Goal: Information Seeking & Learning: Learn about a topic

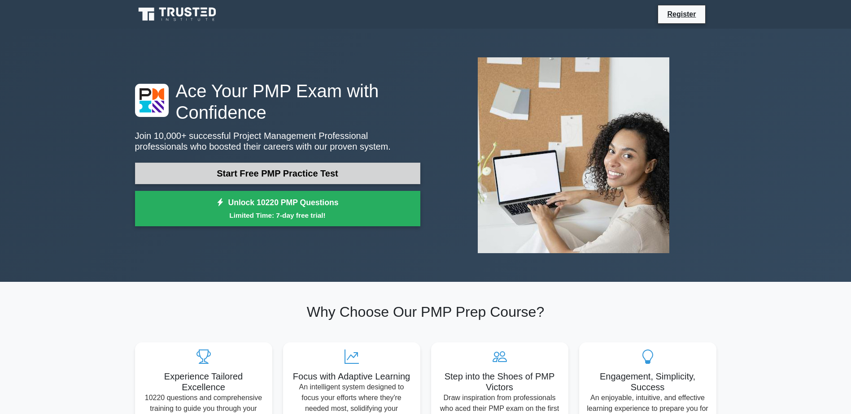
click at [209, 166] on link "Start Free PMP Practice Test" at bounding box center [277, 174] width 285 height 22
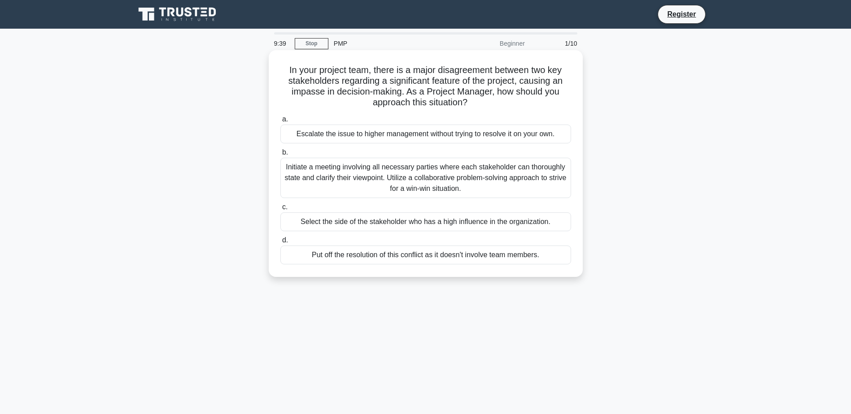
click at [422, 189] on div "Initiate a meeting involving all necessary parties where each stakeholder can t…" at bounding box center [425, 178] width 291 height 40
click at [280, 156] on input "b. Initiate a meeting involving all necessary parties where each stakeholder ca…" at bounding box center [280, 153] width 0 height 6
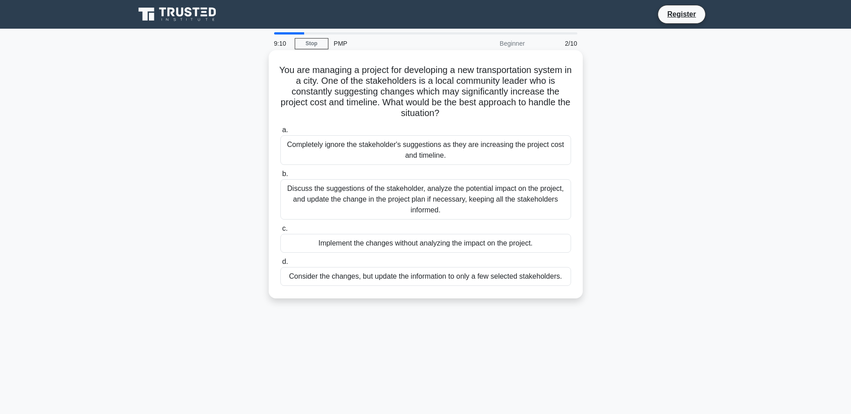
click at [348, 199] on div "Discuss the suggestions of the stakeholder, analyze the potential impact on the…" at bounding box center [425, 199] width 291 height 40
click at [280, 177] on input "b. Discuss the suggestions of the stakeholder, analyze the potential impact on …" at bounding box center [280, 174] width 0 height 6
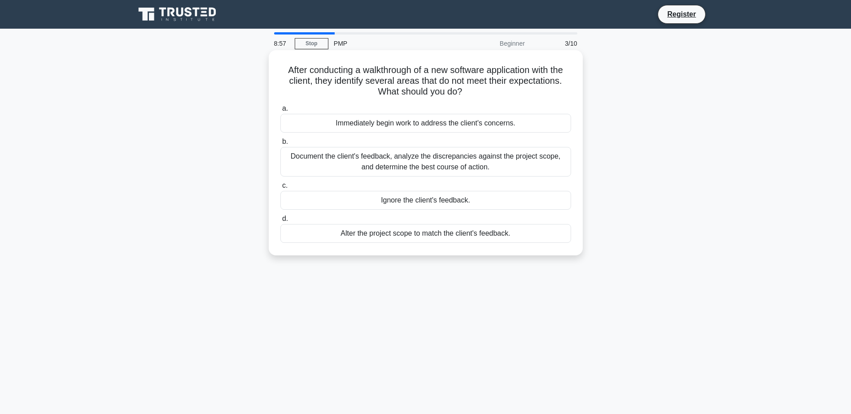
click at [353, 153] on div "Document the client's feedback, analyze the discrepancies against the project s…" at bounding box center [425, 162] width 291 height 30
click at [280, 145] on input "b. Document the client's feedback, analyze the discrepancies against the projec…" at bounding box center [280, 142] width 0 height 6
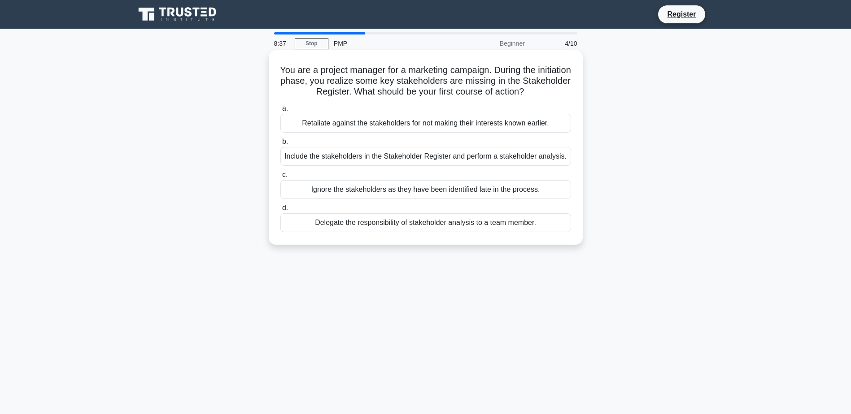
click at [367, 160] on div "Include the stakeholders in the Stakeholder Register and perform a stakeholder …" at bounding box center [425, 156] width 291 height 19
click at [280, 145] on input "b. Include the stakeholders in the Stakeholder Register and perform a stakehold…" at bounding box center [280, 142] width 0 height 6
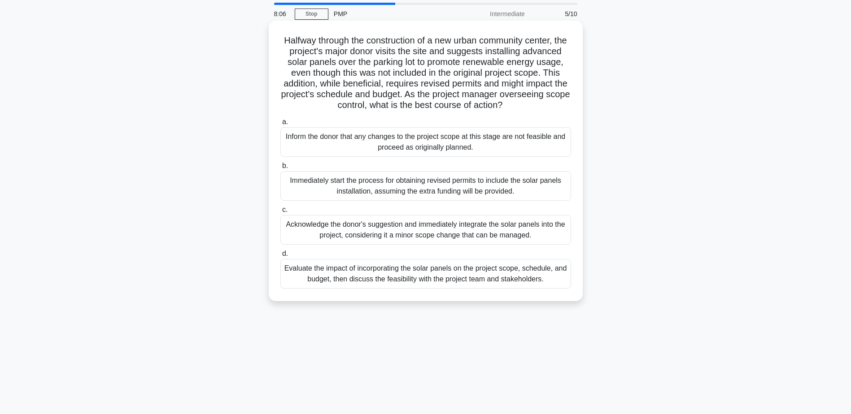
scroll to position [45, 0]
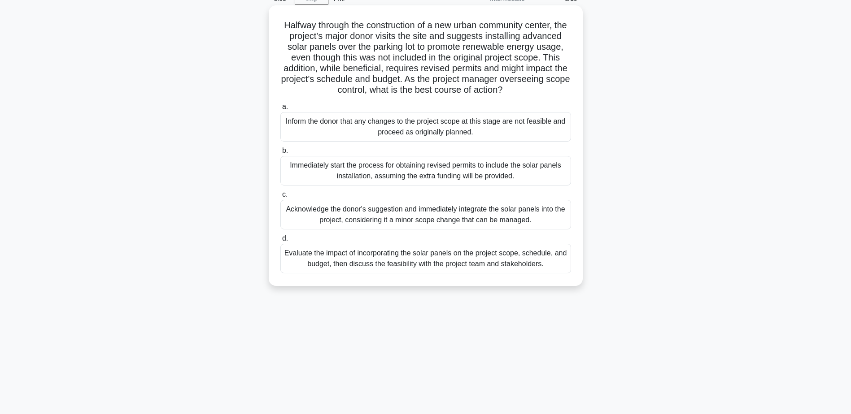
click at [381, 267] on div "Evaluate the impact of incorporating the solar panels on the project scope, sch…" at bounding box center [425, 259] width 291 height 30
click at [280, 242] on input "d. Evaluate the impact of incorporating the solar panels on the project scope, …" at bounding box center [280, 239] width 0 height 6
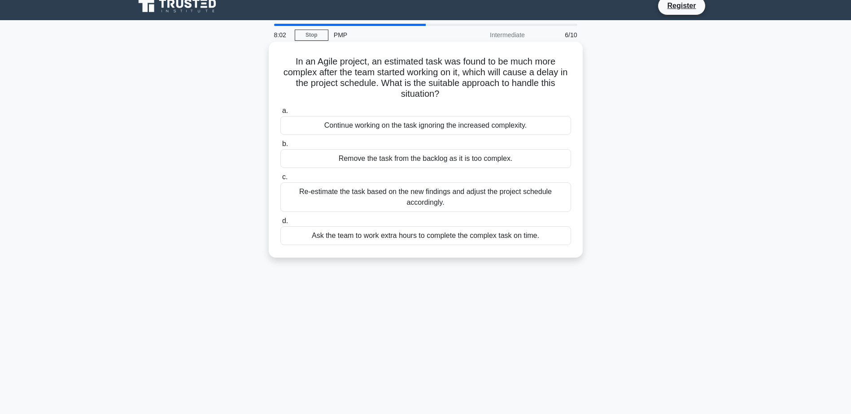
scroll to position [0, 0]
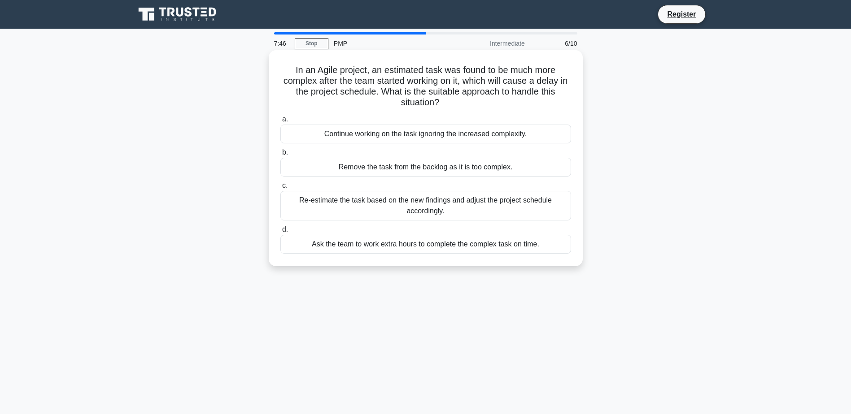
click at [364, 199] on div "Re-estimate the task based on the new findings and adjust the project schedule …" at bounding box center [425, 206] width 291 height 30
click at [280, 189] on input "c. Re-estimate the task based on the new findings and adjust the project schedu…" at bounding box center [280, 186] width 0 height 6
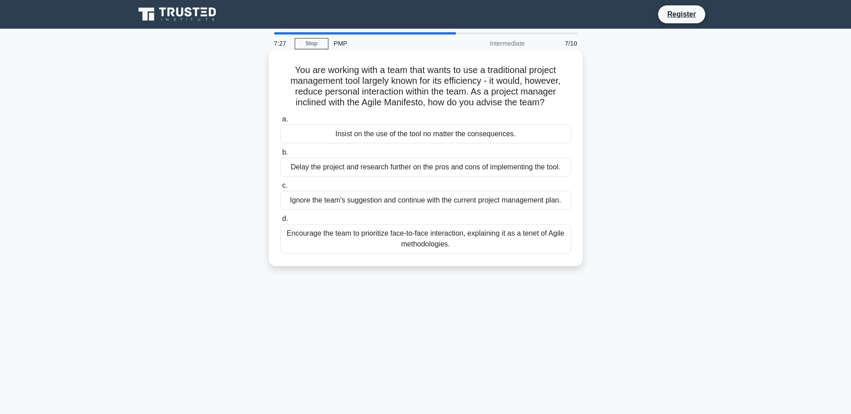
click at [413, 232] on div "Encourage the team to prioritize face-to-face interaction, explaining it as a t…" at bounding box center [425, 239] width 291 height 30
click at [280, 222] on input "d. Encourage the team to prioritize face-to-face interaction, explaining it as …" at bounding box center [280, 219] width 0 height 6
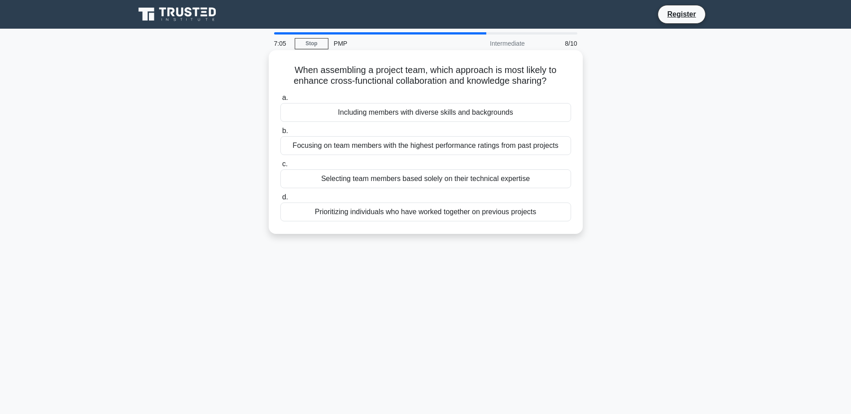
click at [333, 114] on div "Including members with diverse skills and backgrounds" at bounding box center [425, 112] width 291 height 19
click at [280, 101] on input "a. Including members with diverse skills and backgrounds" at bounding box center [280, 98] width 0 height 6
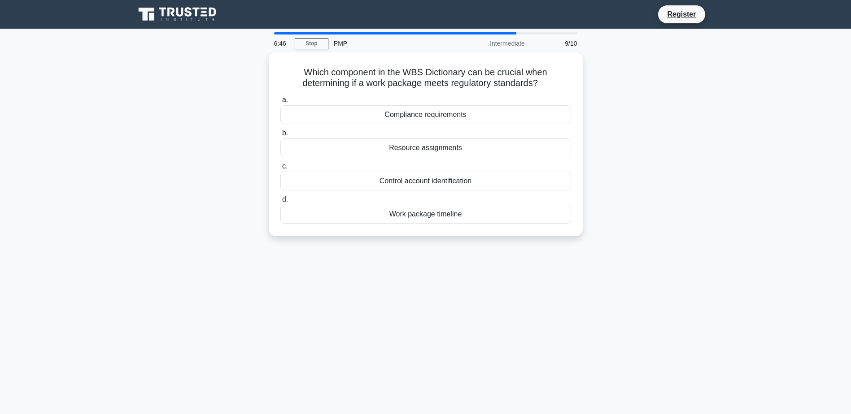
click at [333, 114] on div "Compliance requirements" at bounding box center [425, 114] width 291 height 19
click at [280, 103] on input "a. Compliance requirements" at bounding box center [280, 100] width 0 height 6
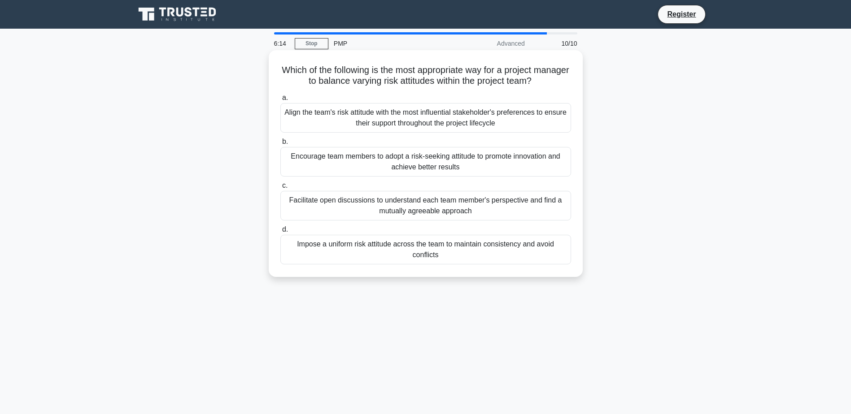
click at [423, 255] on div "Impose a uniform risk attitude across the team to maintain consistency and avoi…" at bounding box center [425, 250] width 291 height 30
click at [280, 233] on input "d. Impose a uniform risk attitude across the team to maintain consistency and a…" at bounding box center [280, 230] width 0 height 6
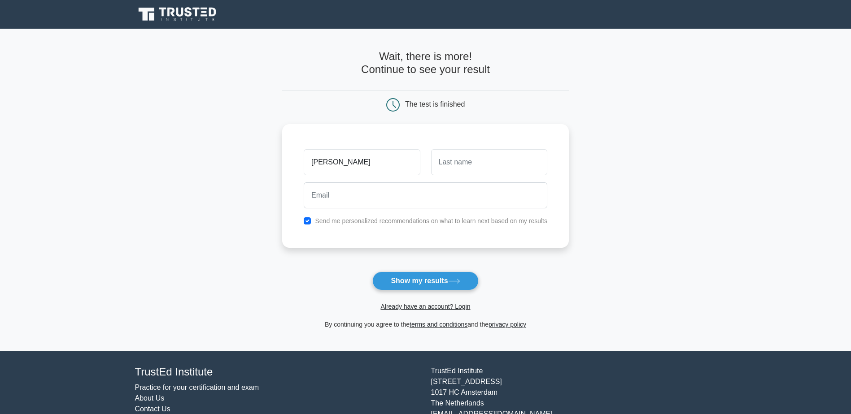
type input "jodie"
type input "Duff"
type input "jodieduff4@gmail.com"
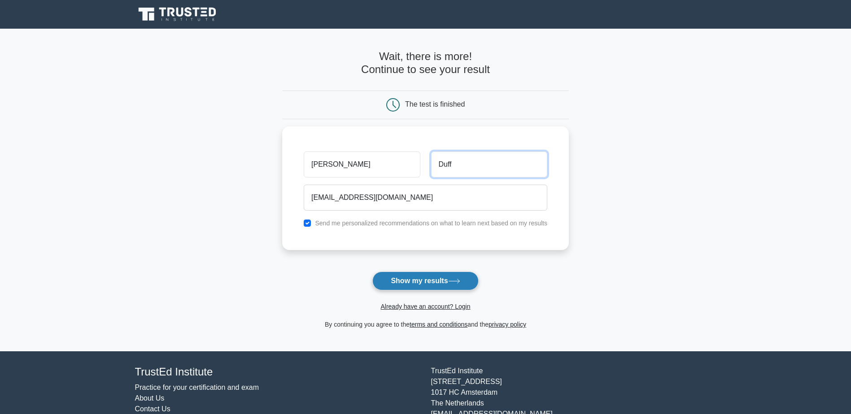
type input "Duff"
click at [432, 281] on button "Show my results" at bounding box center [425, 281] width 106 height 19
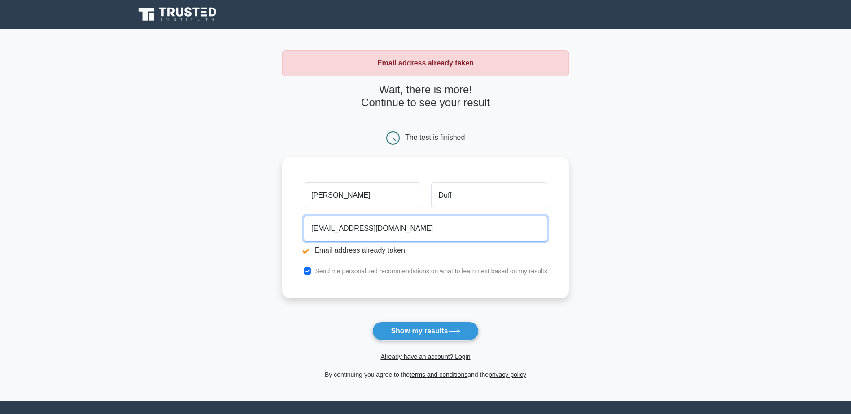
click at [414, 227] on input "jodieduff4@gmail.com" at bounding box center [426, 229] width 244 height 26
drag, startPoint x: 391, startPoint y: 229, endPoint x: 329, endPoint y: 231, distance: 62.4
click at [329, 231] on input "jodieduff4@gmail.com" at bounding box center [426, 229] width 244 height 26
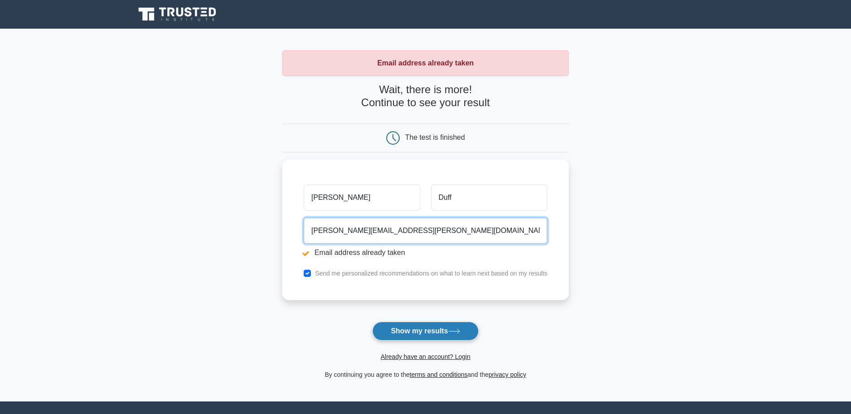
type input "jodie.duff@ericom.com.au"
click at [449, 329] on button "Show my results" at bounding box center [425, 331] width 106 height 19
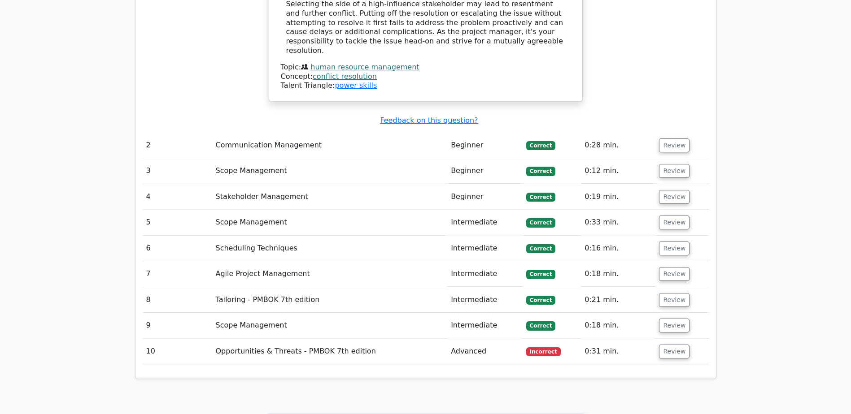
scroll to position [1166, 0]
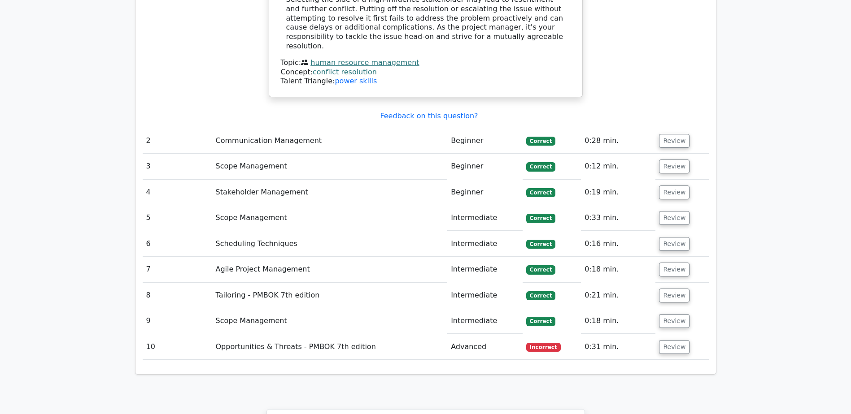
click at [686, 335] on td "Review" at bounding box center [681, 348] width 53 height 26
click at [674, 340] on button "Review" at bounding box center [674, 347] width 31 height 14
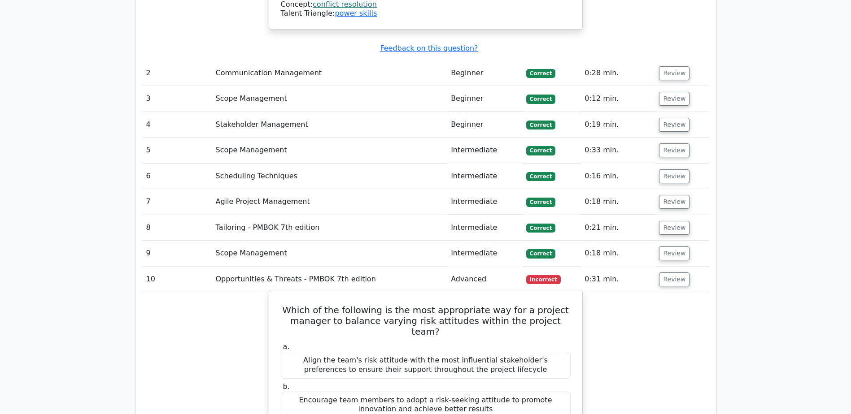
scroll to position [1301, 0]
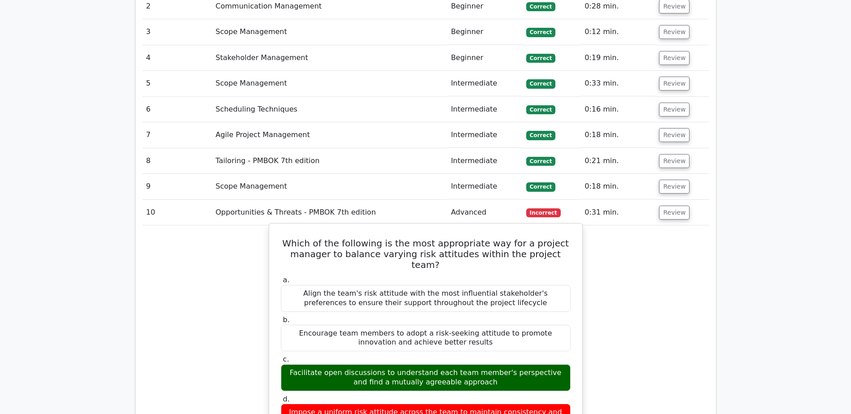
click at [440, 365] on div "Facilitate open discussions to understand each team member's perspective and fi…" at bounding box center [426, 378] width 290 height 27
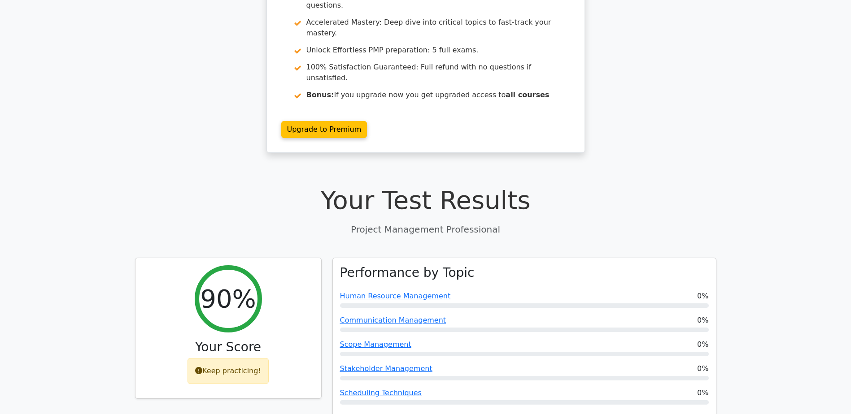
scroll to position [135, 0]
